Goal: Information Seeking & Learning: Learn about a topic

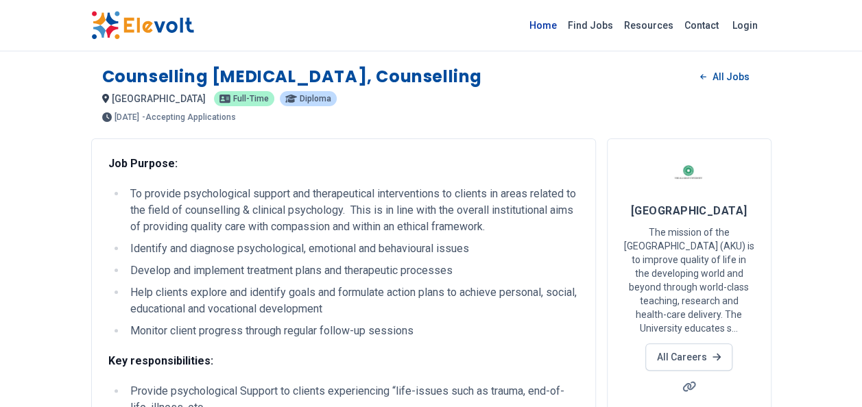
click at [558, 22] on link "Home" at bounding box center [543, 25] width 38 height 22
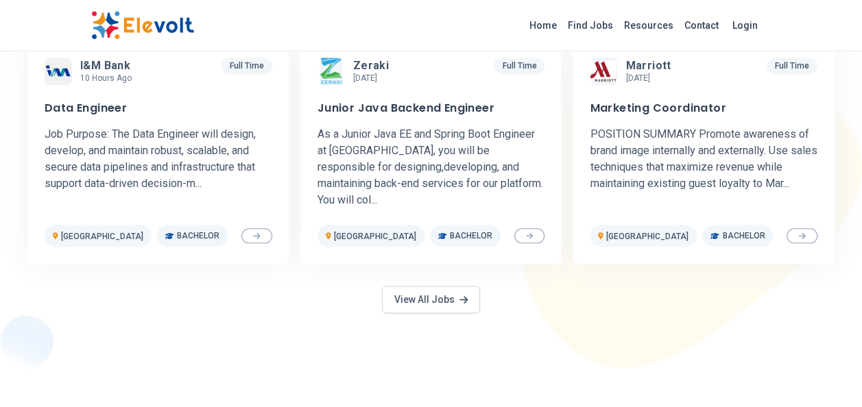
scroll to position [691, 0]
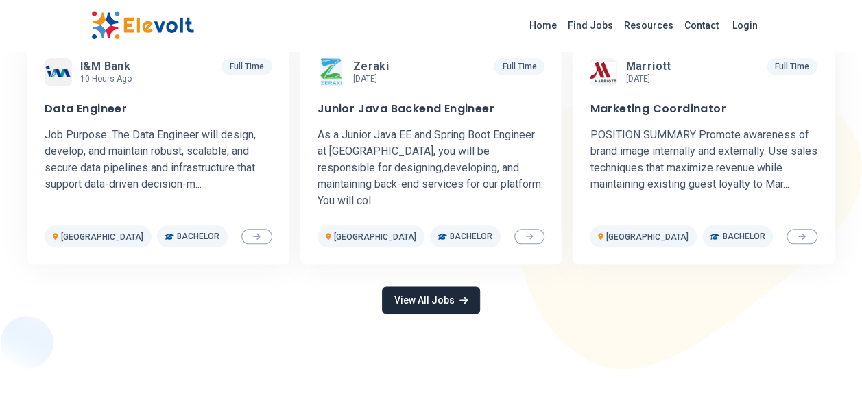
click at [411, 287] on link "View All Jobs" at bounding box center [430, 300] width 97 height 27
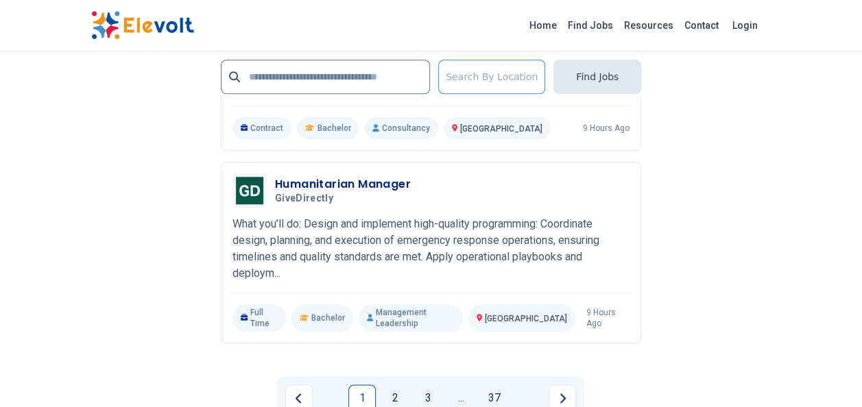
scroll to position [3148, 0]
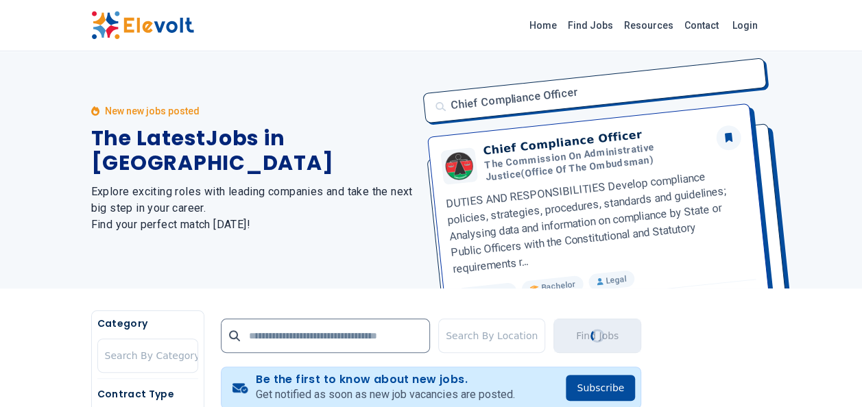
scroll to position [0, 0]
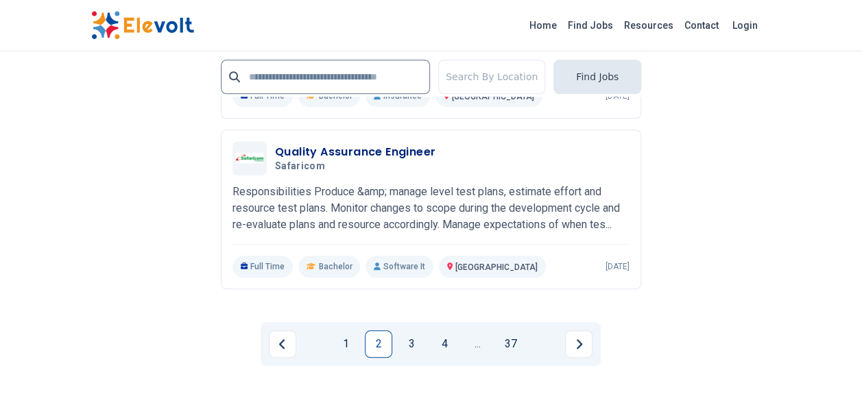
scroll to position [3147, 0]
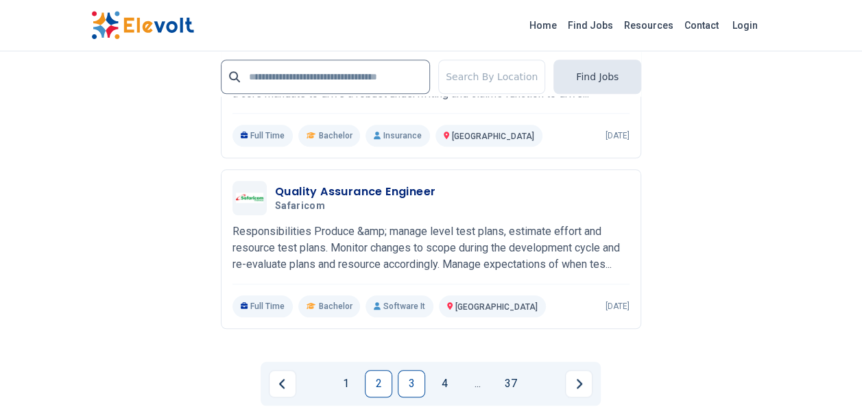
click at [406, 396] on link "3" at bounding box center [411, 383] width 27 height 27
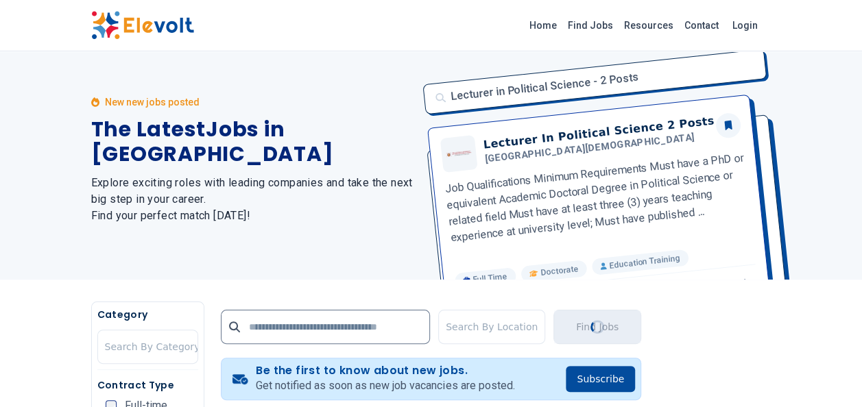
scroll to position [0, 0]
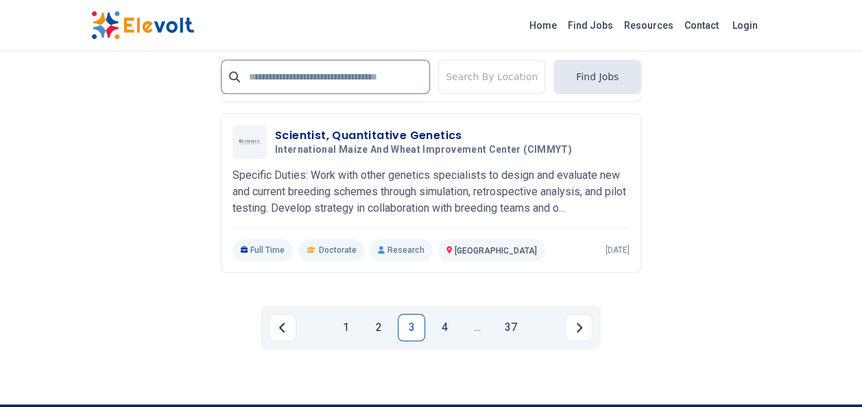
scroll to position [3210, 0]
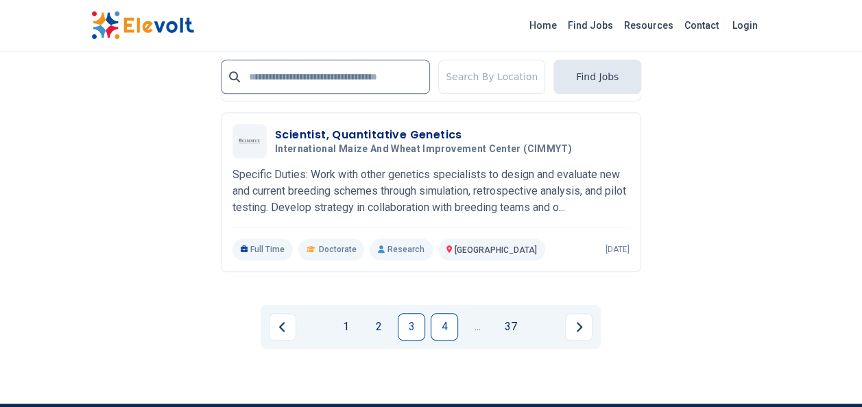
click at [446, 313] on link "4" at bounding box center [444, 326] width 27 height 27
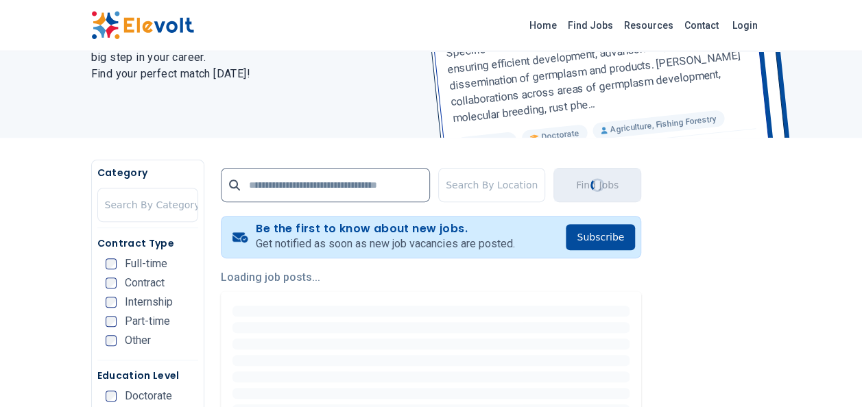
scroll to position [0, 0]
